Goal: Task Accomplishment & Management: Use online tool/utility

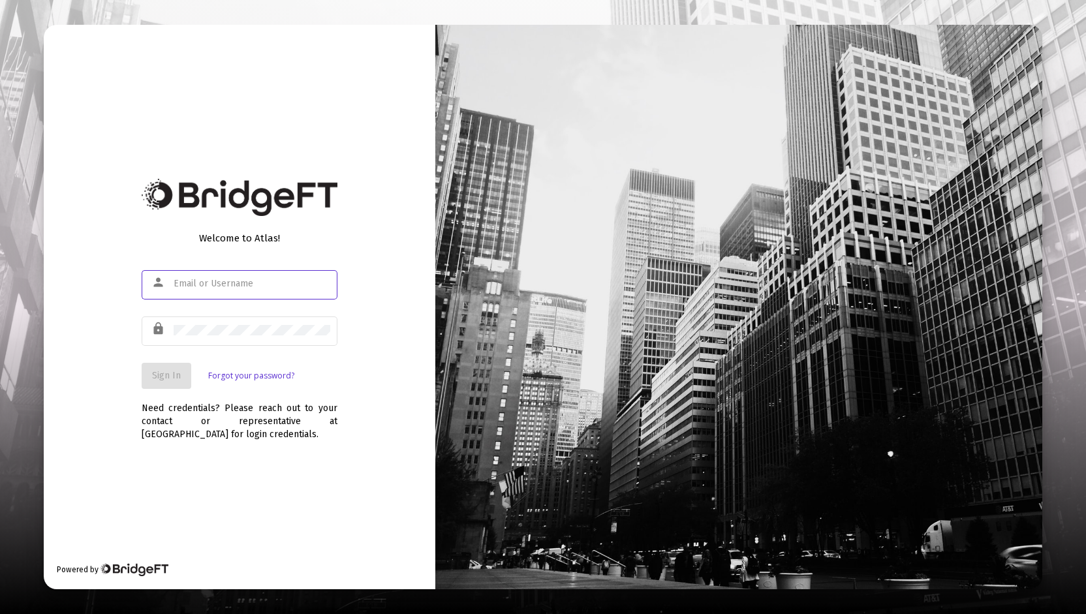
click at [196, 285] on input "text" at bounding box center [252, 284] width 157 height 10
type input "[PERSON_NAME][EMAIL_ADDRESS][DOMAIN_NAME]"
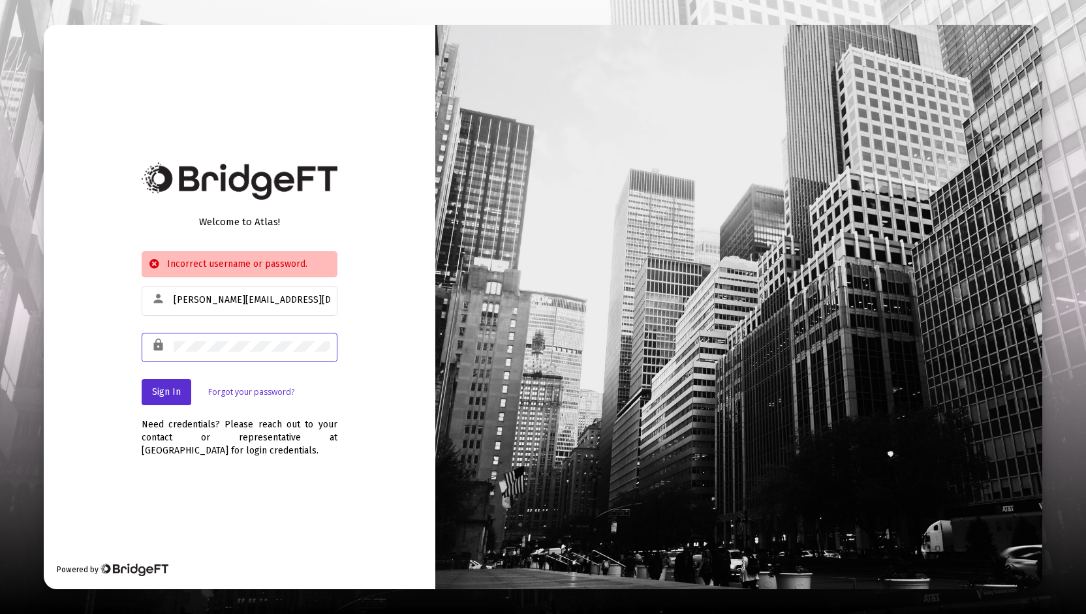
click at [106, 342] on div "Welcome to Atlas! Incorrect username or password. person [PERSON_NAME][EMAIL_AD…" at bounding box center [240, 307] width 392 height 565
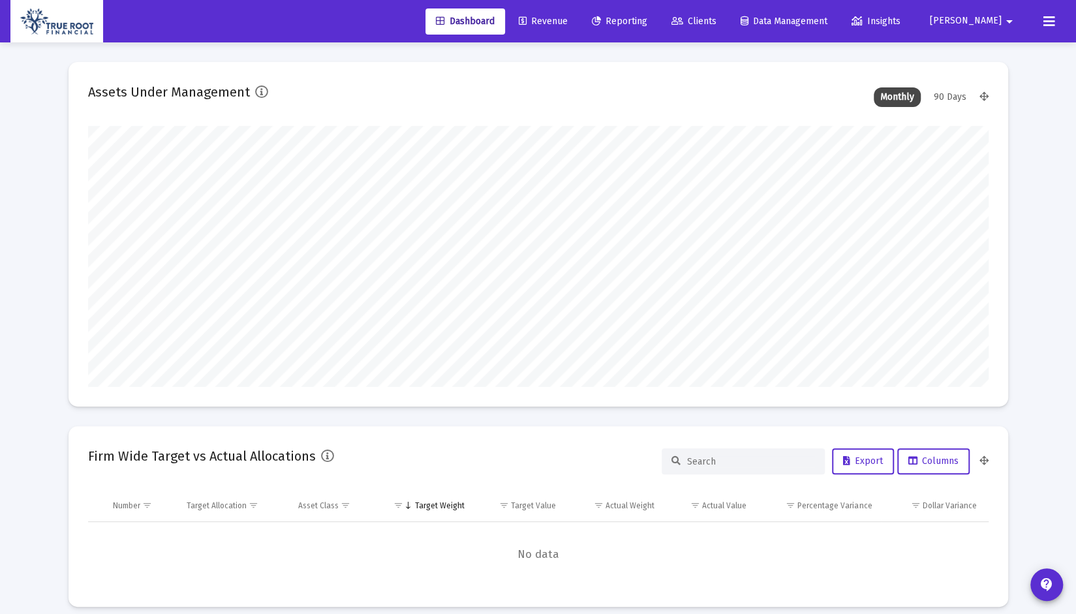
scroll to position [261, 901]
type input "[DATE]"
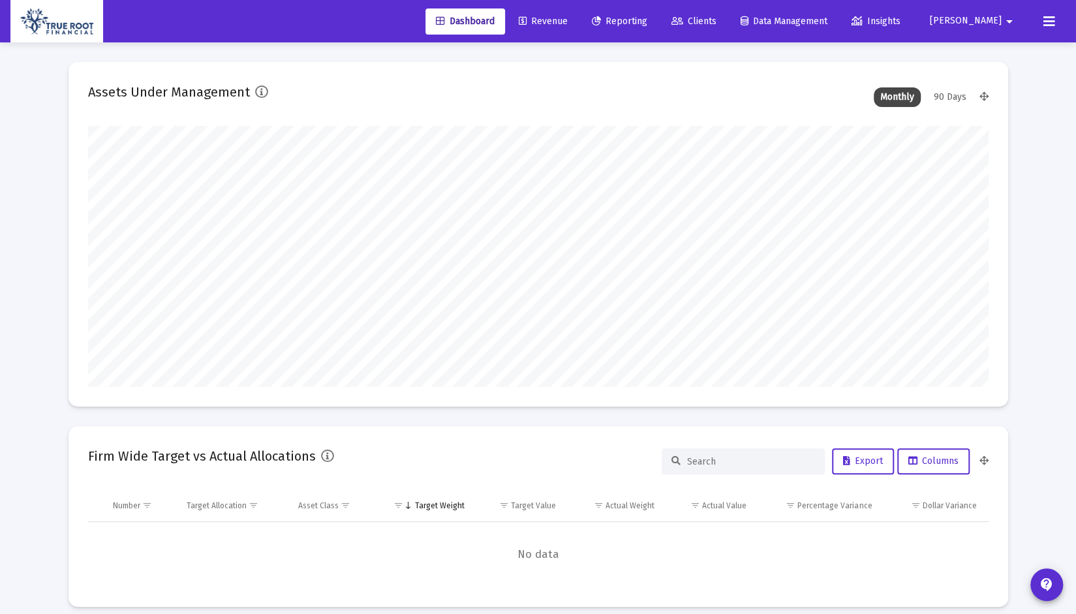
click at [568, 24] on span "Revenue" at bounding box center [543, 21] width 49 height 11
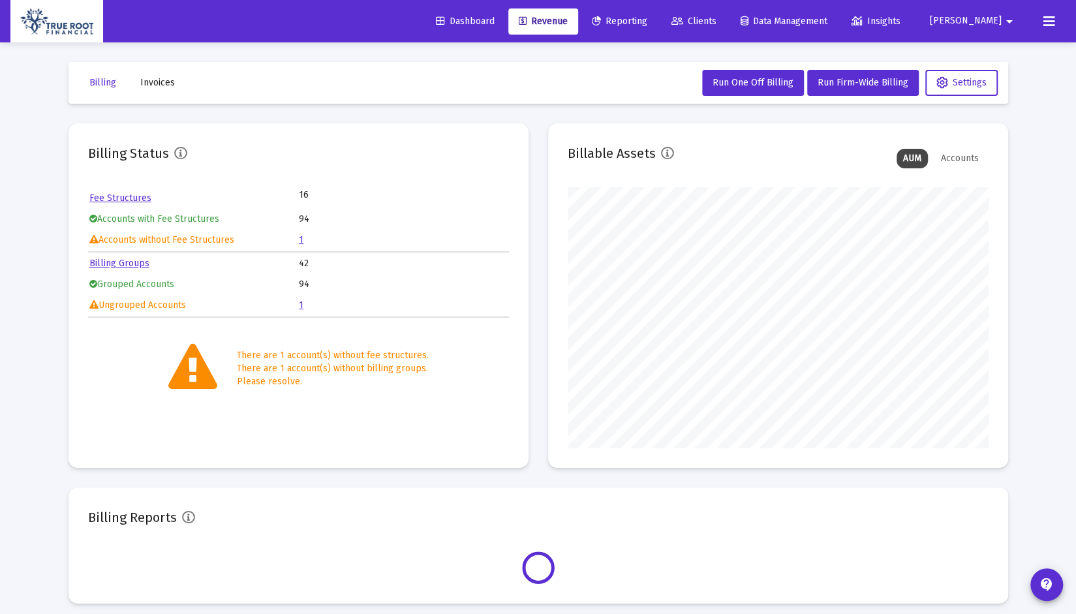
scroll to position [261, 420]
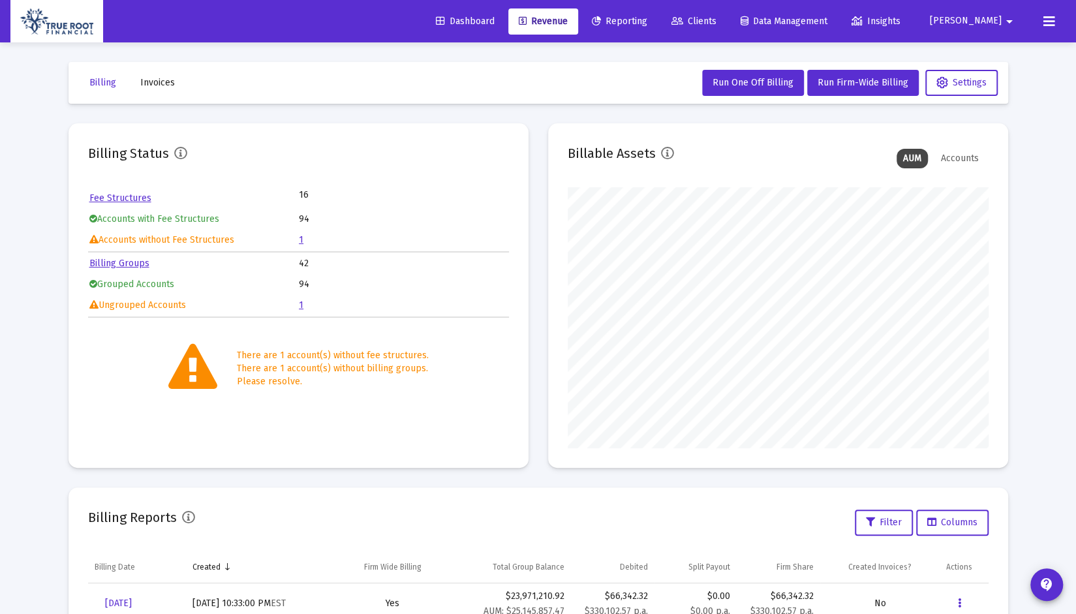
click at [300, 242] on link "1" at bounding box center [301, 239] width 5 height 11
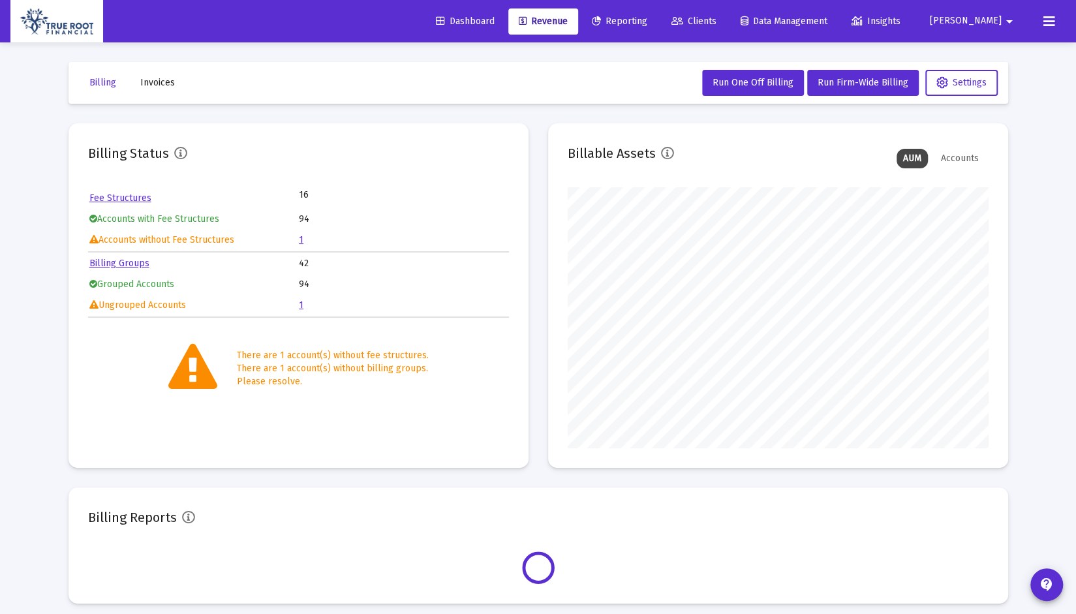
scroll to position [261, 420]
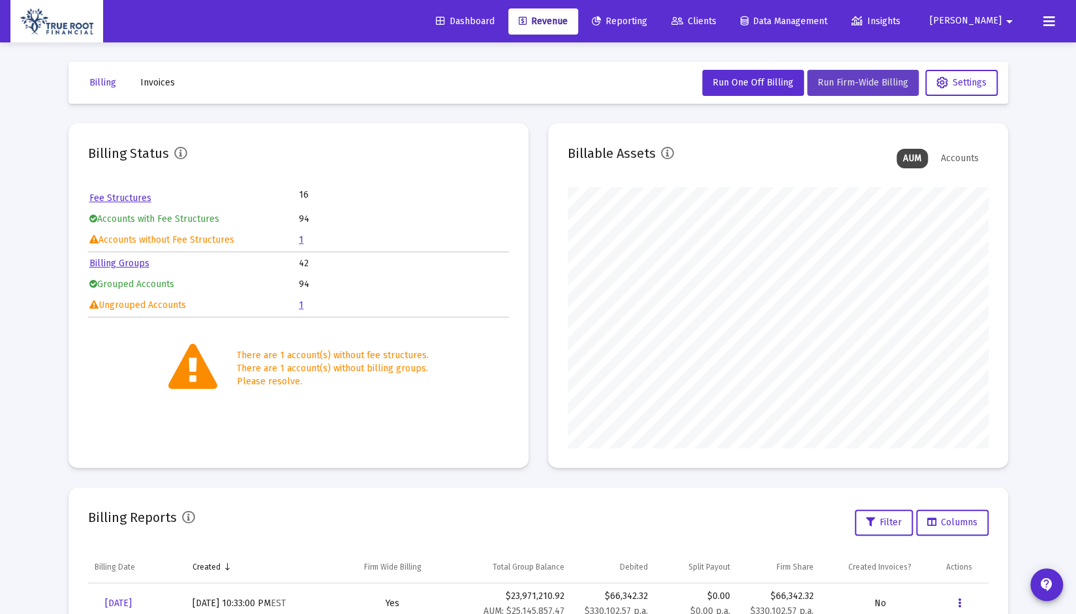
click at [855, 80] on span "Run Firm-Wide Billing" at bounding box center [863, 82] width 91 height 11
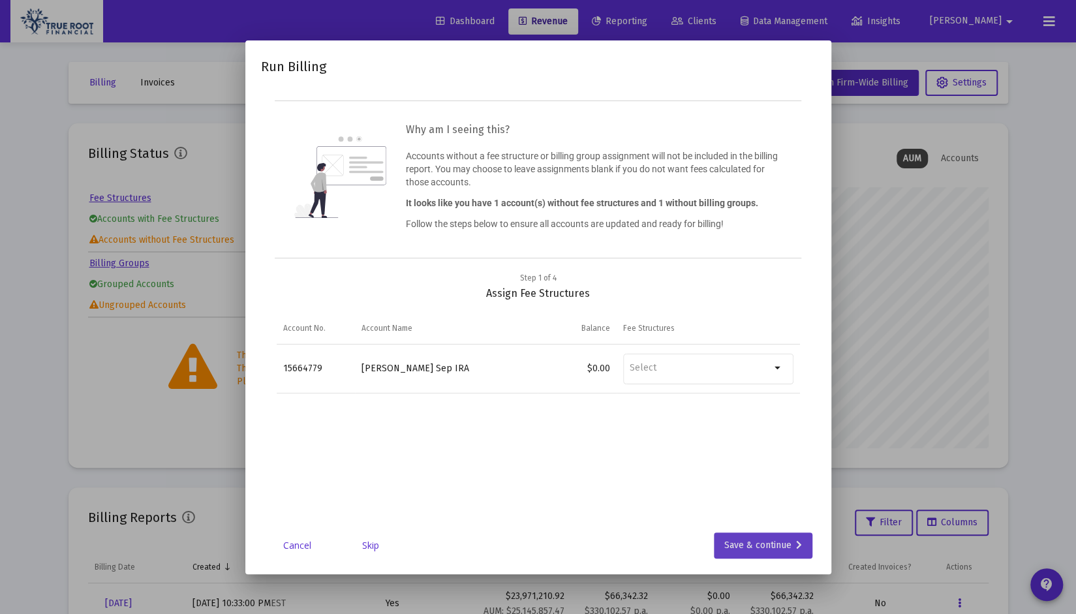
click at [751, 550] on div "Save & continue" at bounding box center [764, 546] width 78 height 26
click at [757, 546] on div "Save & continue" at bounding box center [764, 546] width 78 height 26
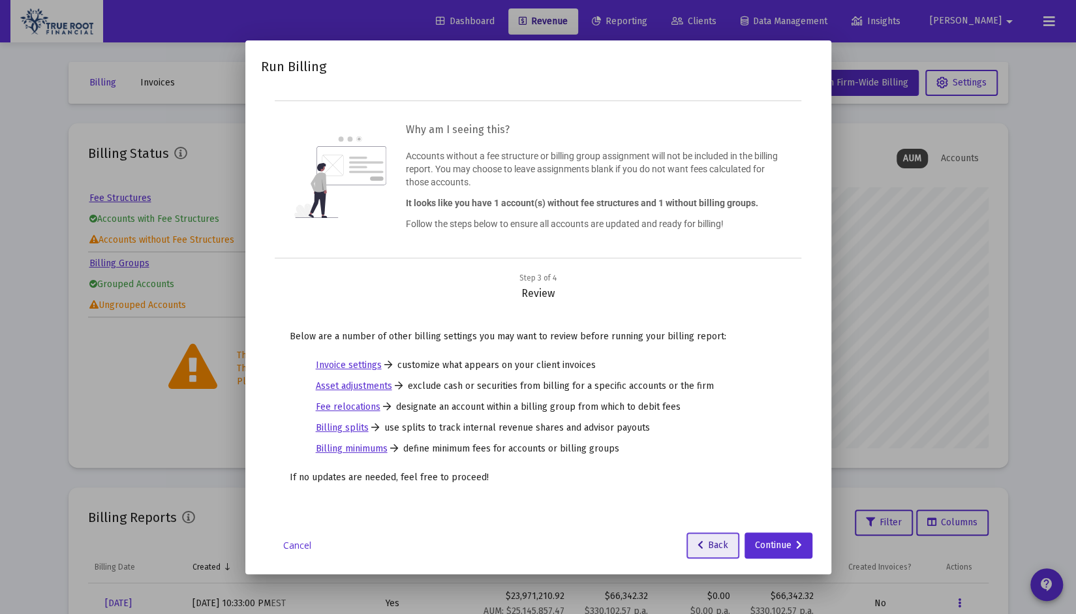
click at [706, 549] on span "Back" at bounding box center [713, 545] width 31 height 11
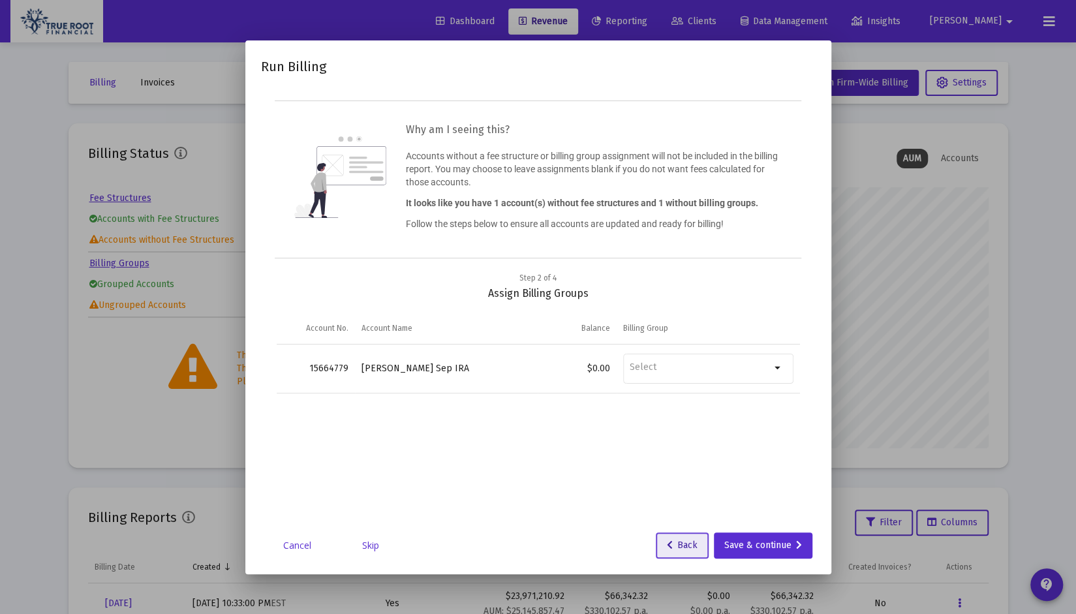
click at [705, 549] on button "Back" at bounding box center [682, 546] width 53 height 26
click at [761, 548] on div "Save & continue" at bounding box center [764, 546] width 78 height 26
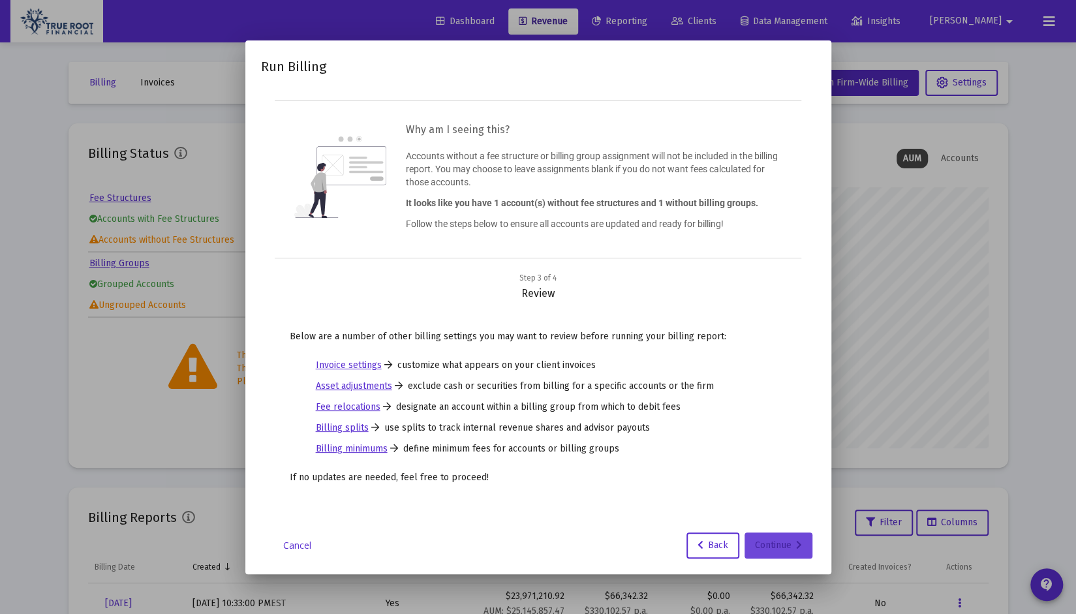
click at [761, 546] on div "Continue" at bounding box center [778, 546] width 47 height 26
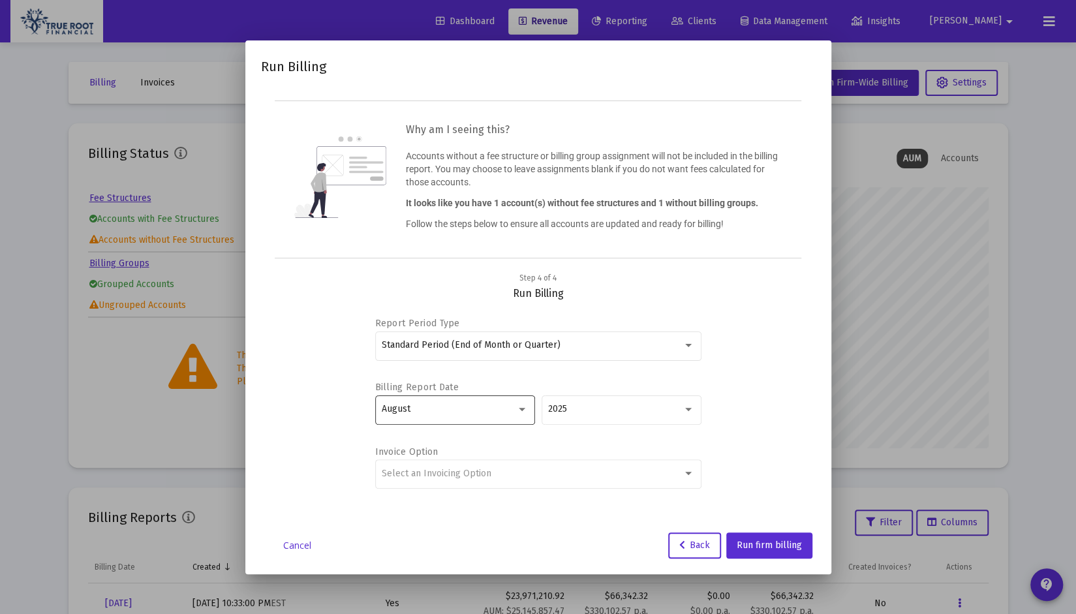
click at [473, 404] on div "August" at bounding box center [449, 409] width 134 height 10
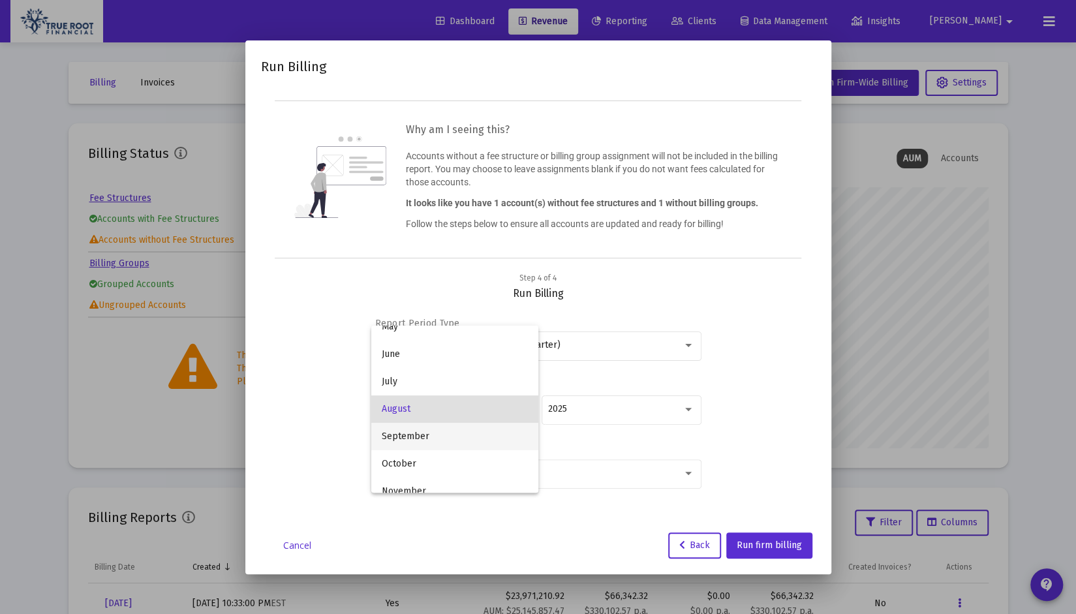
click at [398, 435] on span "September" at bounding box center [455, 436] width 146 height 27
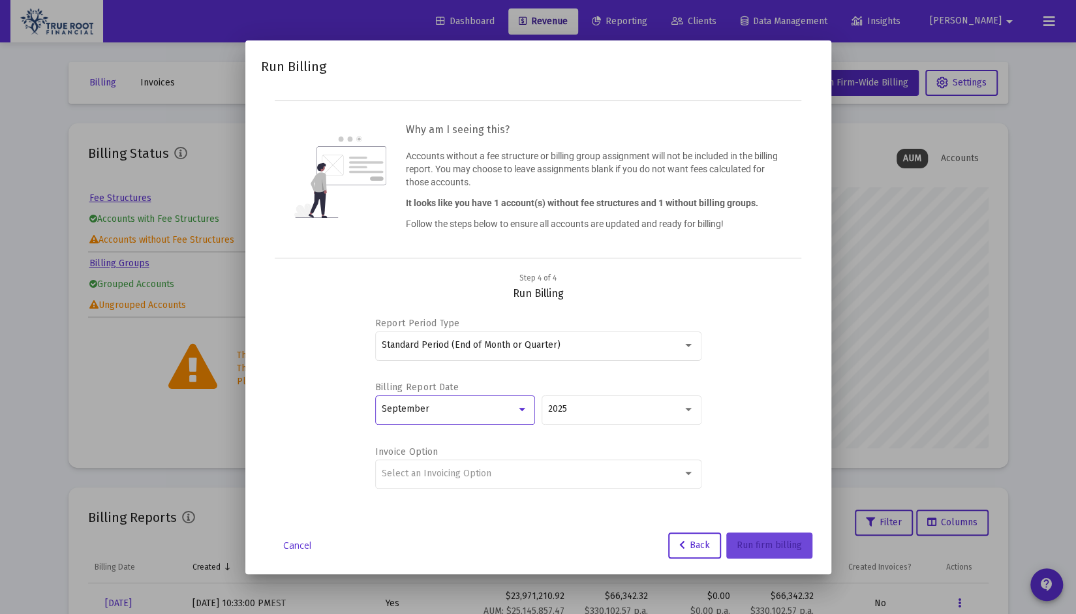
click at [789, 544] on span "Run firm billing" at bounding box center [769, 545] width 65 height 11
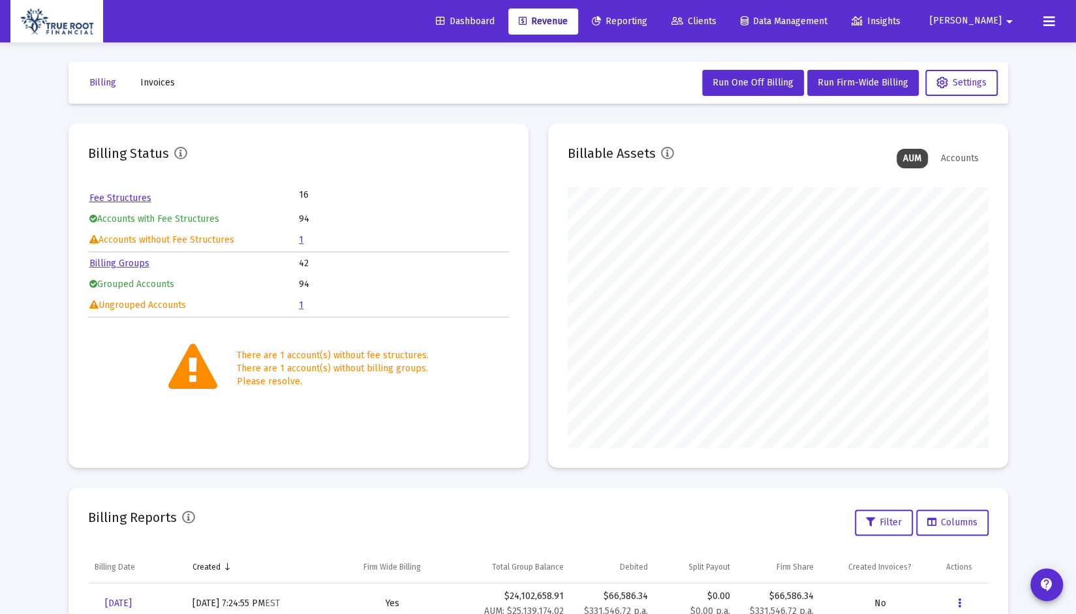
click at [998, 379] on mat-card "Billable Assets AUM Accounts" at bounding box center [778, 295] width 460 height 345
